Goal: Information Seeking & Learning: Stay updated

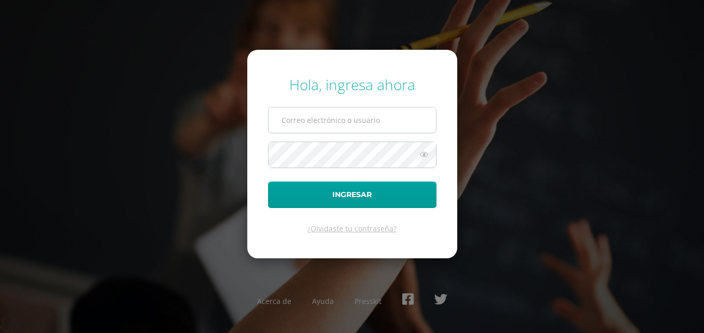
drag, startPoint x: 0, startPoint y: 0, endPoint x: 321, endPoint y: 125, distance: 344.6
click at [321, 125] on input "text" at bounding box center [353, 119] width 168 height 25
type input "[PERSON_NAME][EMAIL_ADDRESS][DOMAIN_NAME]"
click at [268, 182] on button "Ingresar" at bounding box center [352, 195] width 169 height 26
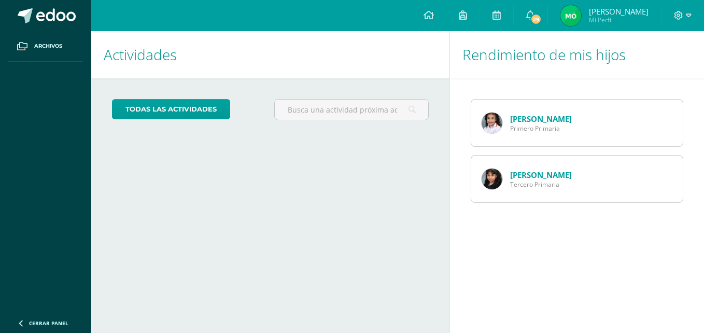
click at [548, 174] on link "[PERSON_NAME]" at bounding box center [541, 175] width 62 height 10
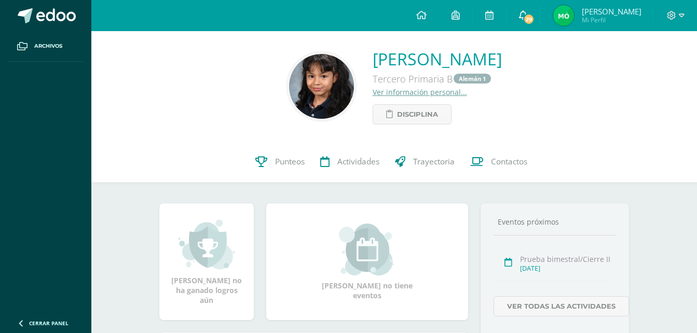
click at [531, 12] on link "29" at bounding box center [522, 15] width 33 height 31
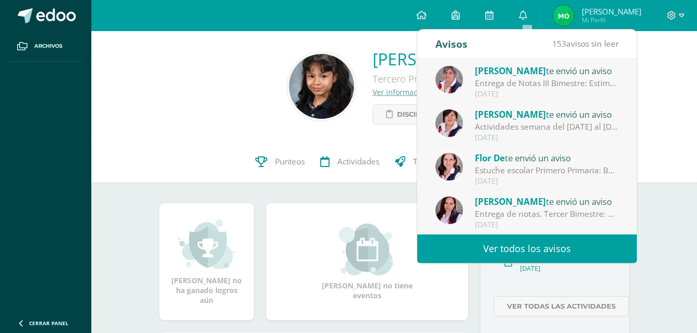
click at [544, 82] on div "Entrega de Notas III Bimestre: Estimados Padres de familia, gusto de saludarles…" at bounding box center [547, 83] width 144 height 12
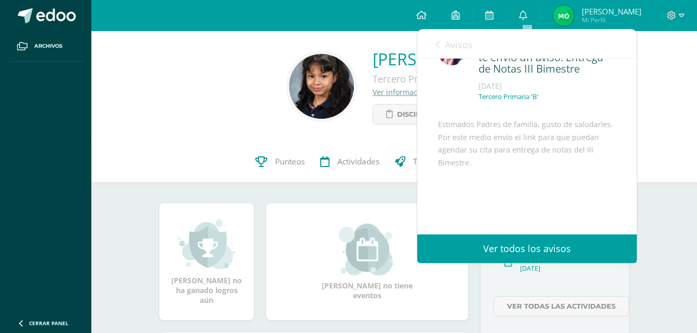
scroll to position [93, 0]
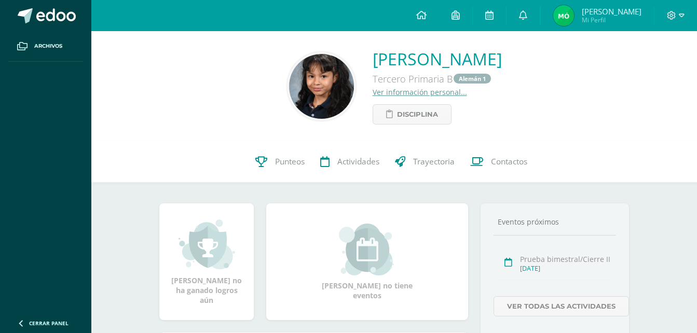
click at [674, 127] on div "Mariana Isabel Avila Velásquez Tercero Primaria B Alemán 1 Ver información pers…" at bounding box center [393, 86] width 605 height 110
click at [527, 19] on icon at bounding box center [523, 14] width 8 height 9
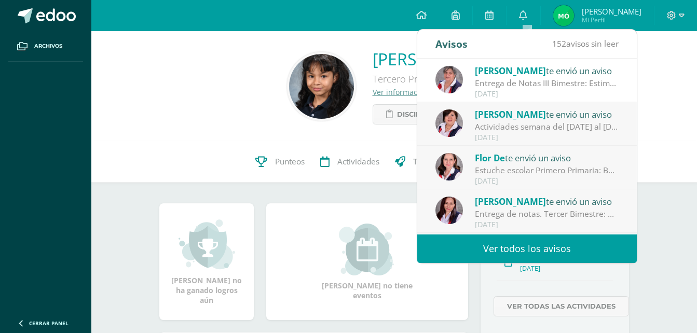
click at [502, 66] on span "Karina West" at bounding box center [510, 71] width 71 height 12
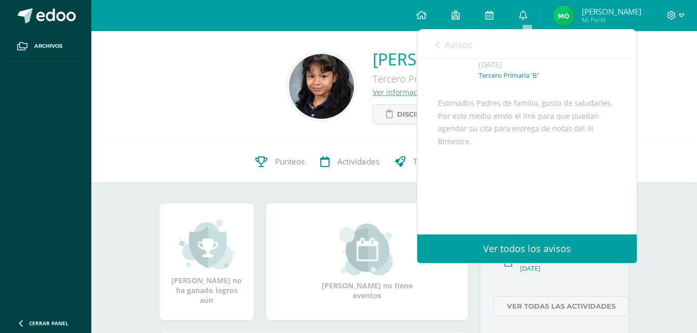
click at [521, 259] on link "Ver todos los avisos" at bounding box center [526, 248] width 219 height 29
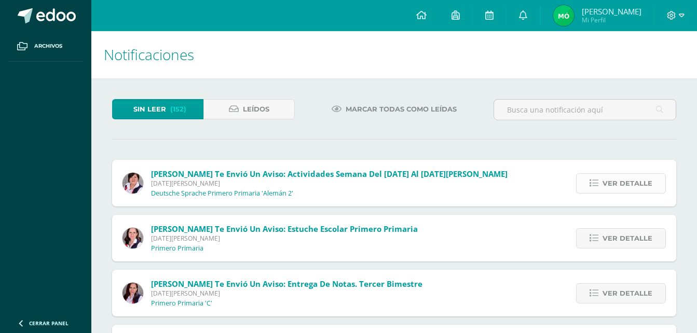
click at [621, 174] on span "Ver detalle" at bounding box center [627, 183] width 50 height 19
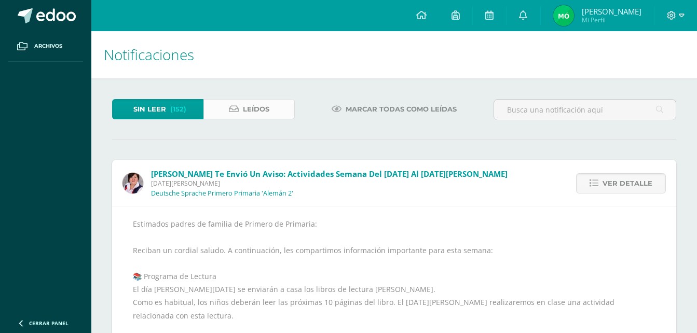
click at [252, 115] on span "Leídos" at bounding box center [256, 109] width 26 height 19
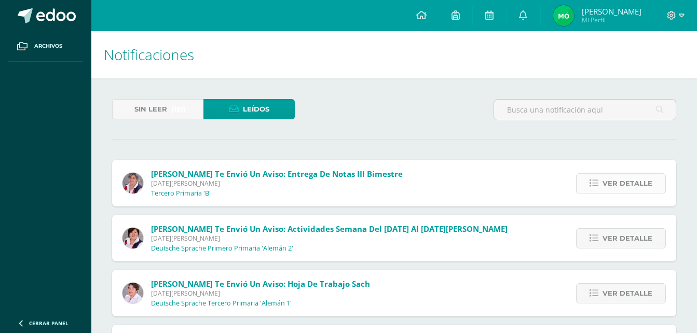
click at [628, 181] on span "Ver detalle" at bounding box center [627, 183] width 50 height 19
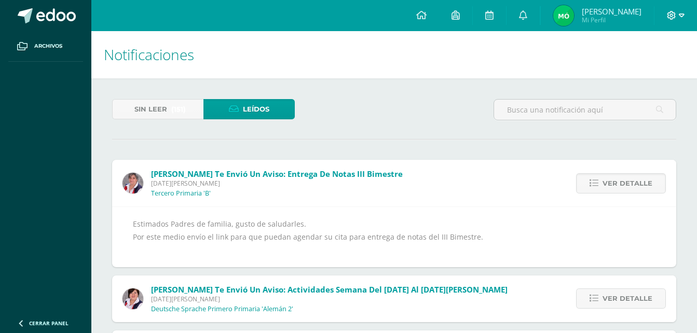
click at [683, 19] on icon at bounding box center [682, 15] width 6 height 9
click at [652, 69] on span "Cerrar sesión" at bounding box center [648, 70] width 47 height 10
